Goal: Navigation & Orientation: Find specific page/section

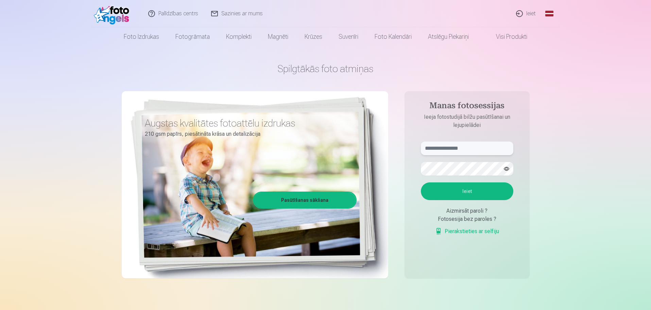
click at [459, 149] on input "text" at bounding box center [467, 148] width 93 height 14
type input "**********"
click at [464, 191] on button "Ieiet" at bounding box center [467, 191] width 93 height 18
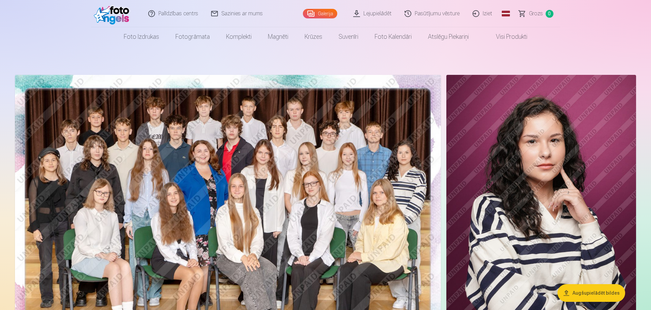
click at [450, 10] on link "Pasūtījumu vēsture" at bounding box center [433, 13] width 68 height 27
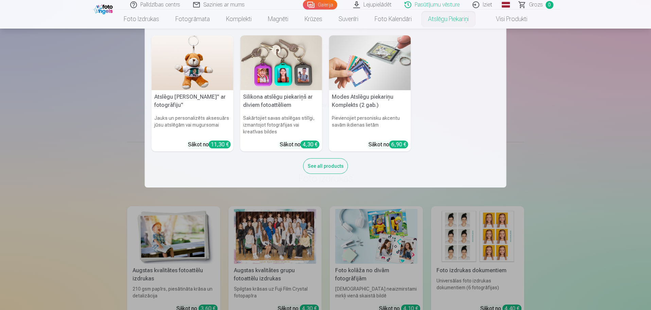
scroll to position [68, 0]
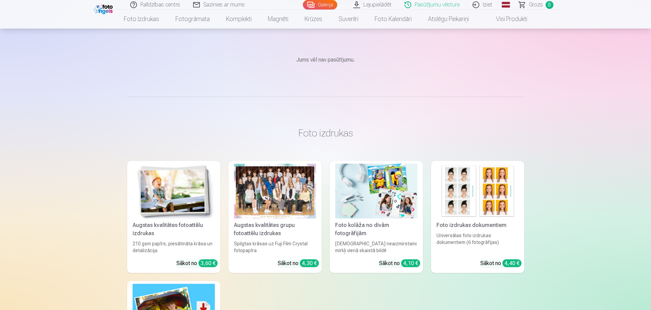
click at [325, 5] on link "Galerija" at bounding box center [320, 5] width 34 height 10
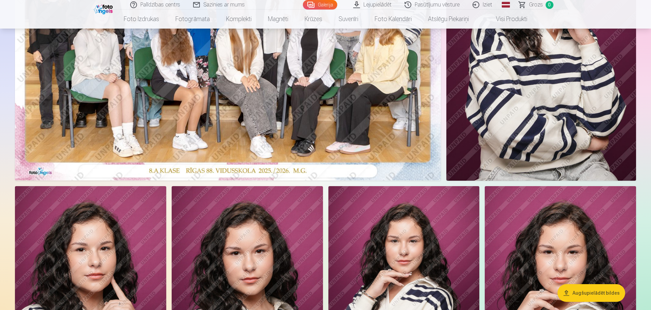
scroll to position [170, 0]
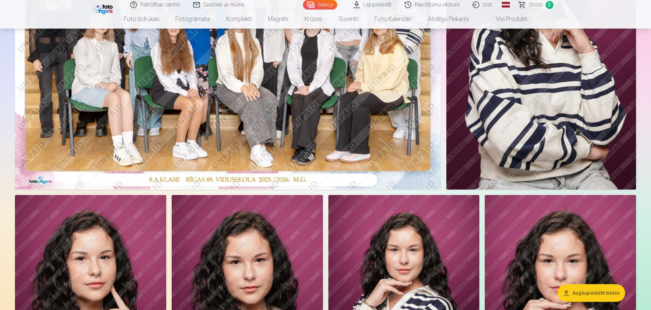
click at [439, 5] on link "Pasūtījumu vēsture" at bounding box center [433, 5] width 68 height 10
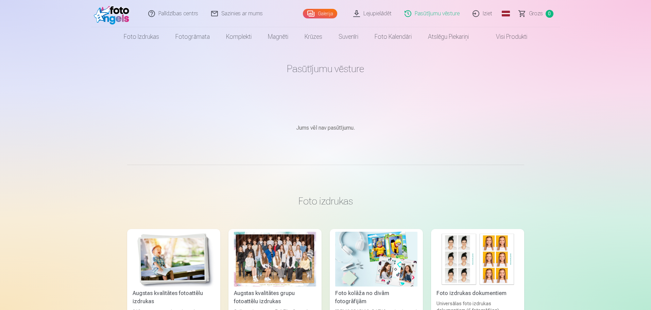
click at [332, 12] on link "Galerija" at bounding box center [320, 14] width 34 height 10
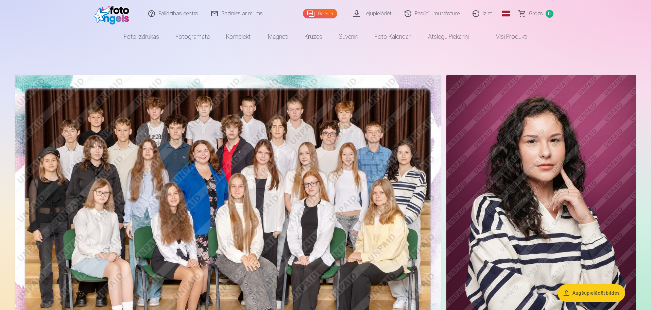
click at [247, 15] on link "Sazinies ar mums" at bounding box center [237, 13] width 65 height 27
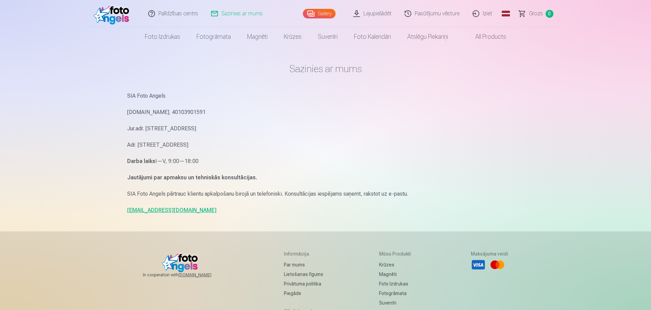
click at [161, 213] on link "info@fotoangels.lv" at bounding box center [171, 210] width 89 height 6
click at [148, 212] on link "info@fotoangels.lv" at bounding box center [171, 210] width 89 height 6
click at [469, 109] on p "Reg.Nr. 40103901591" at bounding box center [325, 112] width 397 height 10
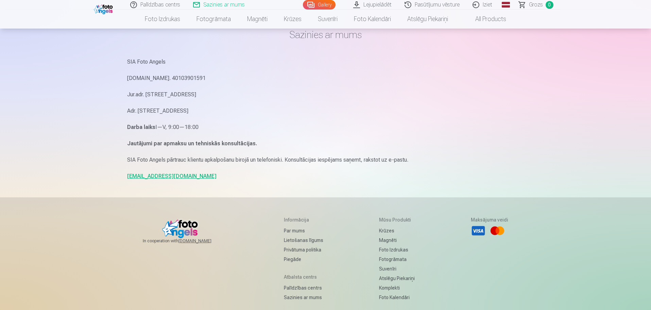
scroll to position [68, 0]
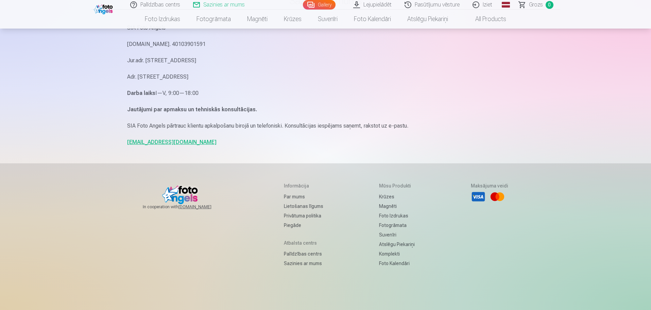
click at [292, 241] on h5 "Atbalsta centrs" at bounding box center [303, 242] width 39 height 7
click at [293, 198] on link "Par mums" at bounding box center [303, 197] width 39 height 10
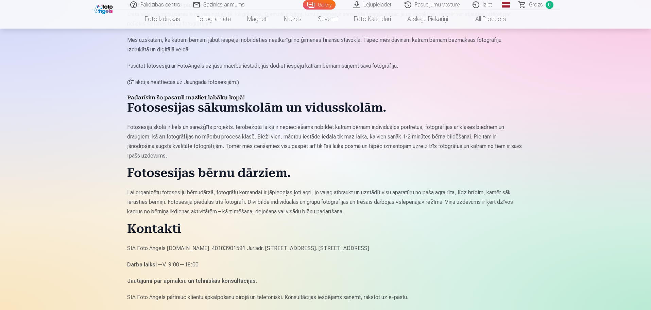
scroll to position [306, 0]
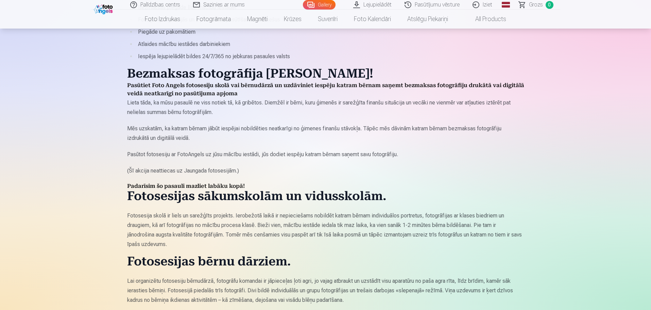
click at [323, 4] on link "Gallery" at bounding box center [319, 5] width 33 height 10
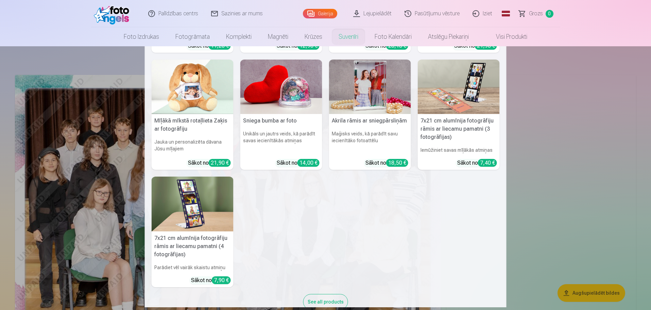
scroll to position [132, 0]
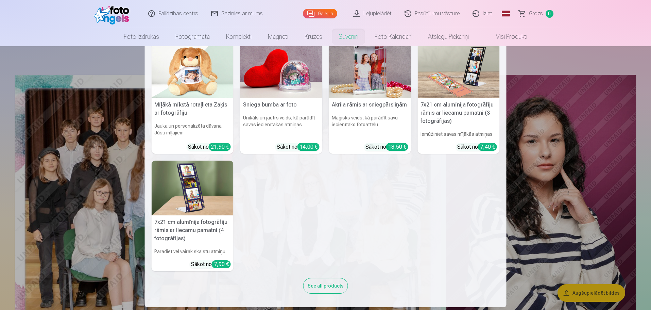
click at [589, 177] on nav "Personalizēts peles paliktnis ar fotoattēlu Piešķiriet savai darbvietai unikālu…" at bounding box center [325, 176] width 651 height 261
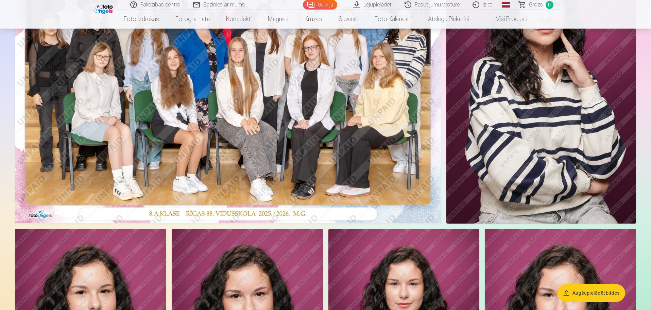
scroll to position [0, 0]
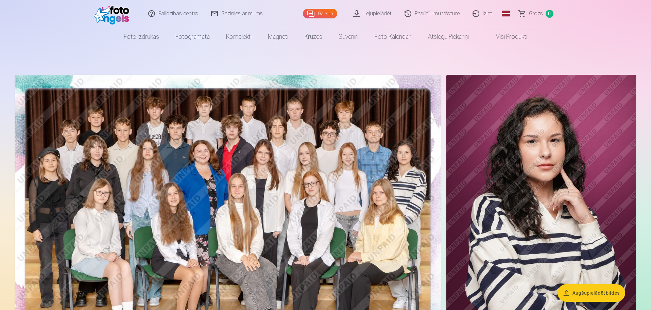
click at [482, 13] on link "Iziet" at bounding box center [483, 13] width 33 height 27
